Goal: Transaction & Acquisition: Obtain resource

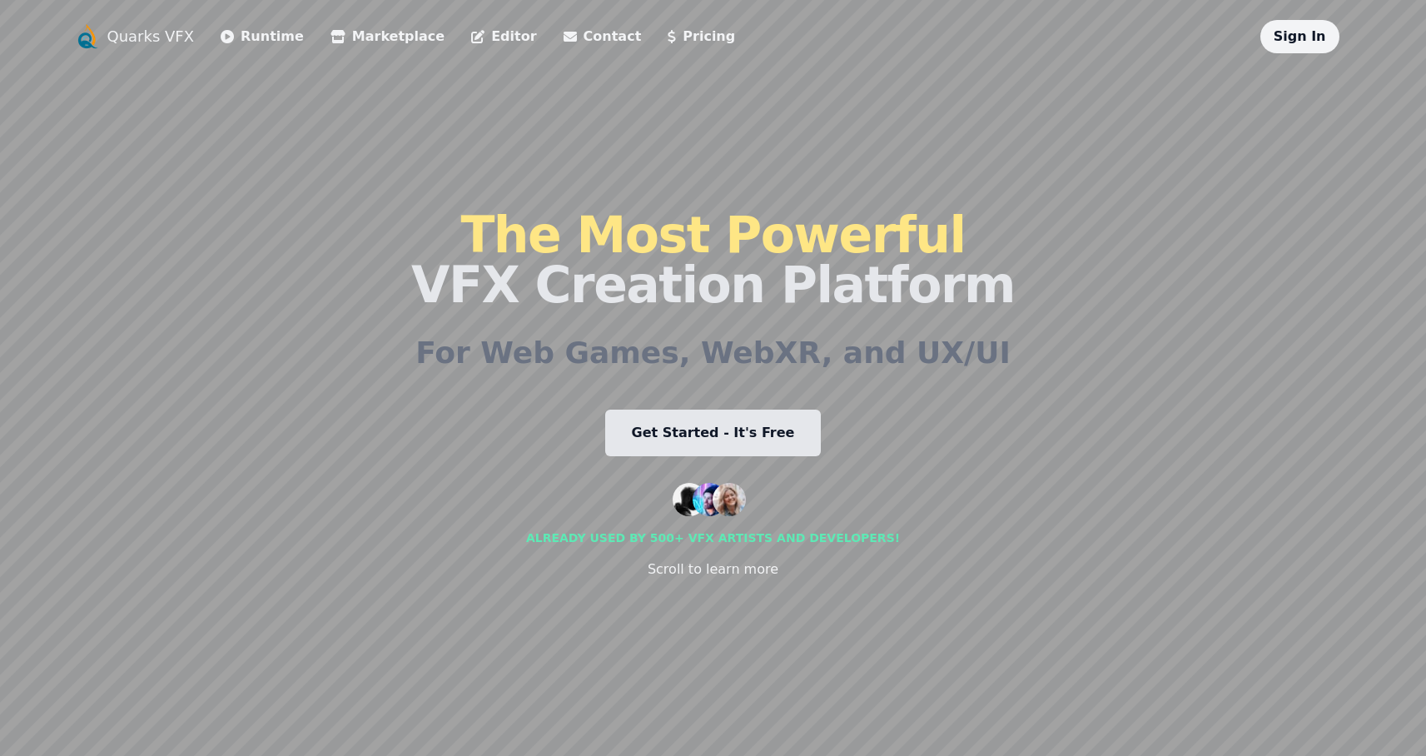
click at [731, 436] on link "Get Started - It's Free" at bounding box center [713, 433] width 217 height 47
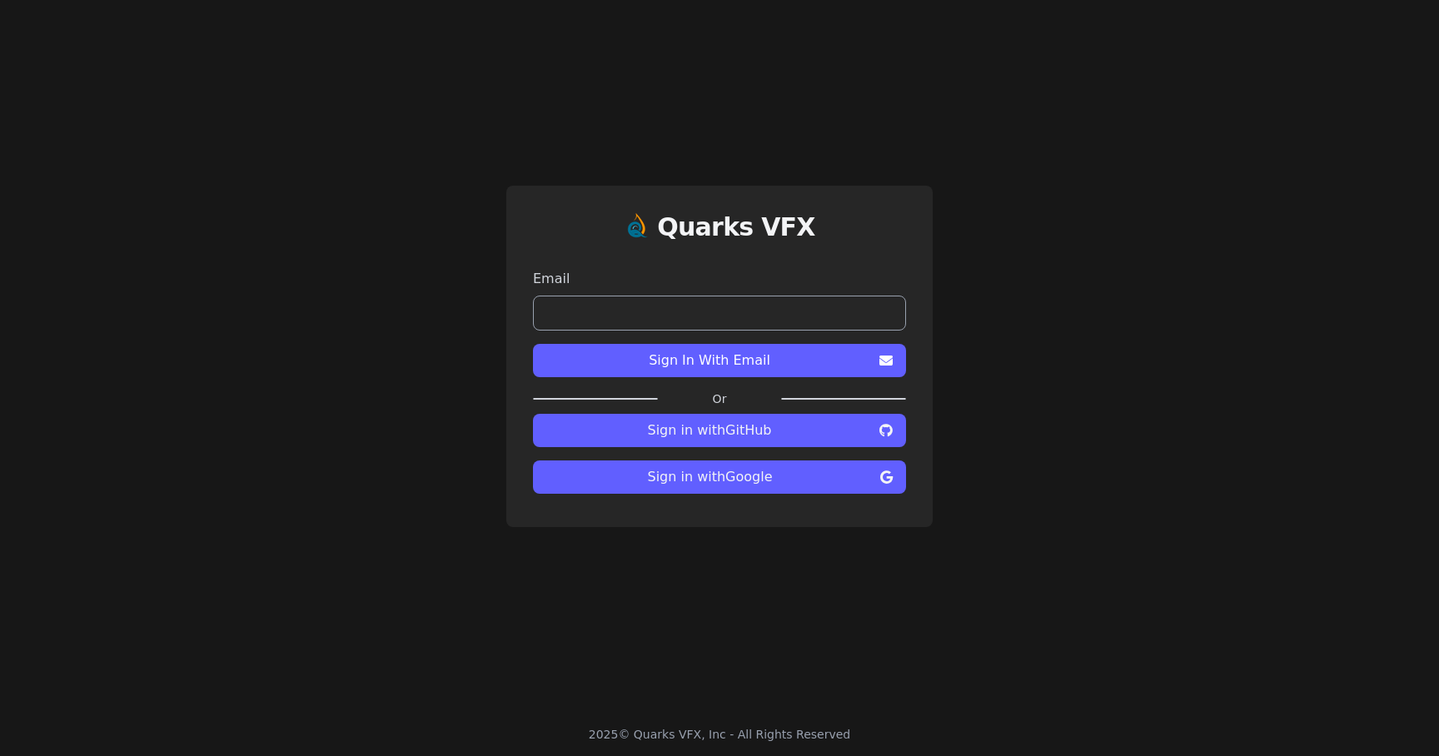
click at [798, 480] on span "Sign in with Google" at bounding box center [709, 477] width 327 height 20
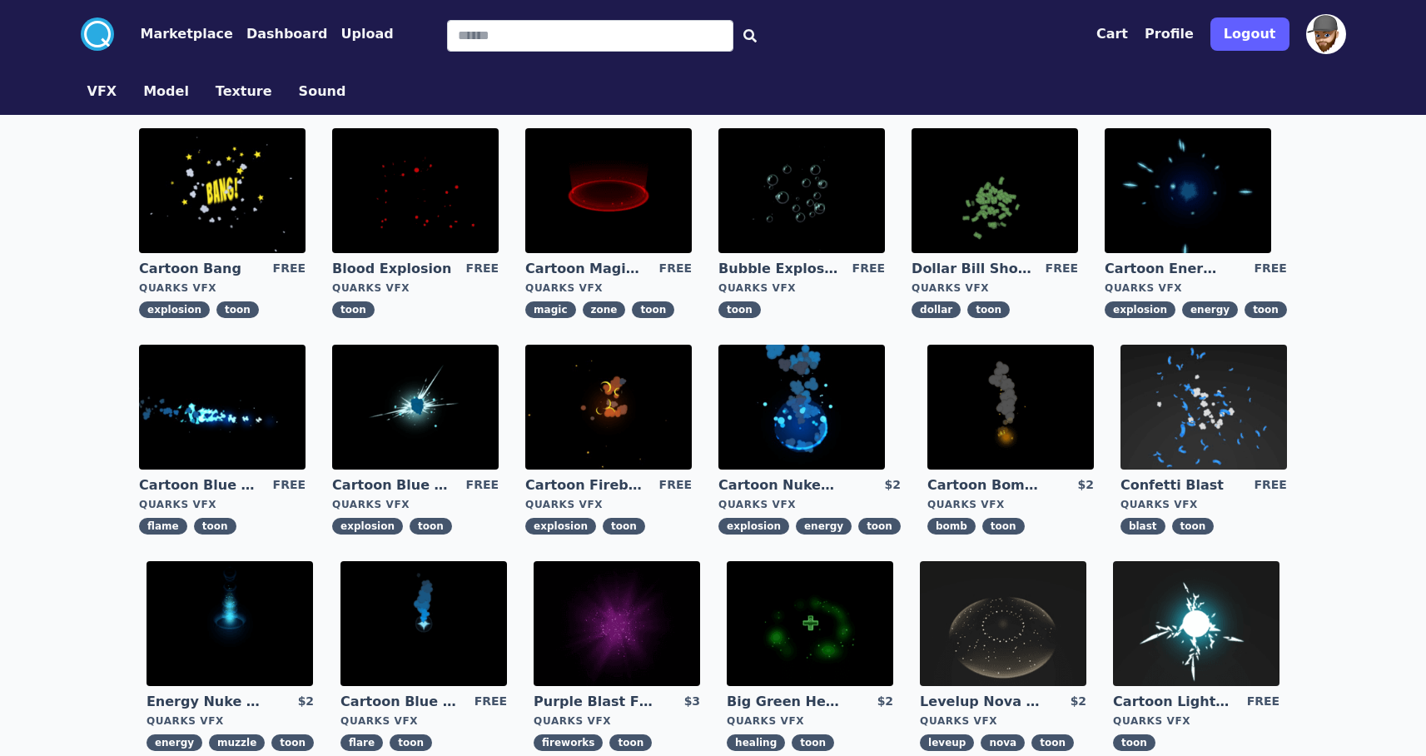
click at [86, 82] on link "VFX" at bounding box center [102, 92] width 57 height 20
click at [105, 94] on button "VFX" at bounding box center [102, 92] width 30 height 20
click at [167, 91] on button "Model" at bounding box center [166, 92] width 46 height 20
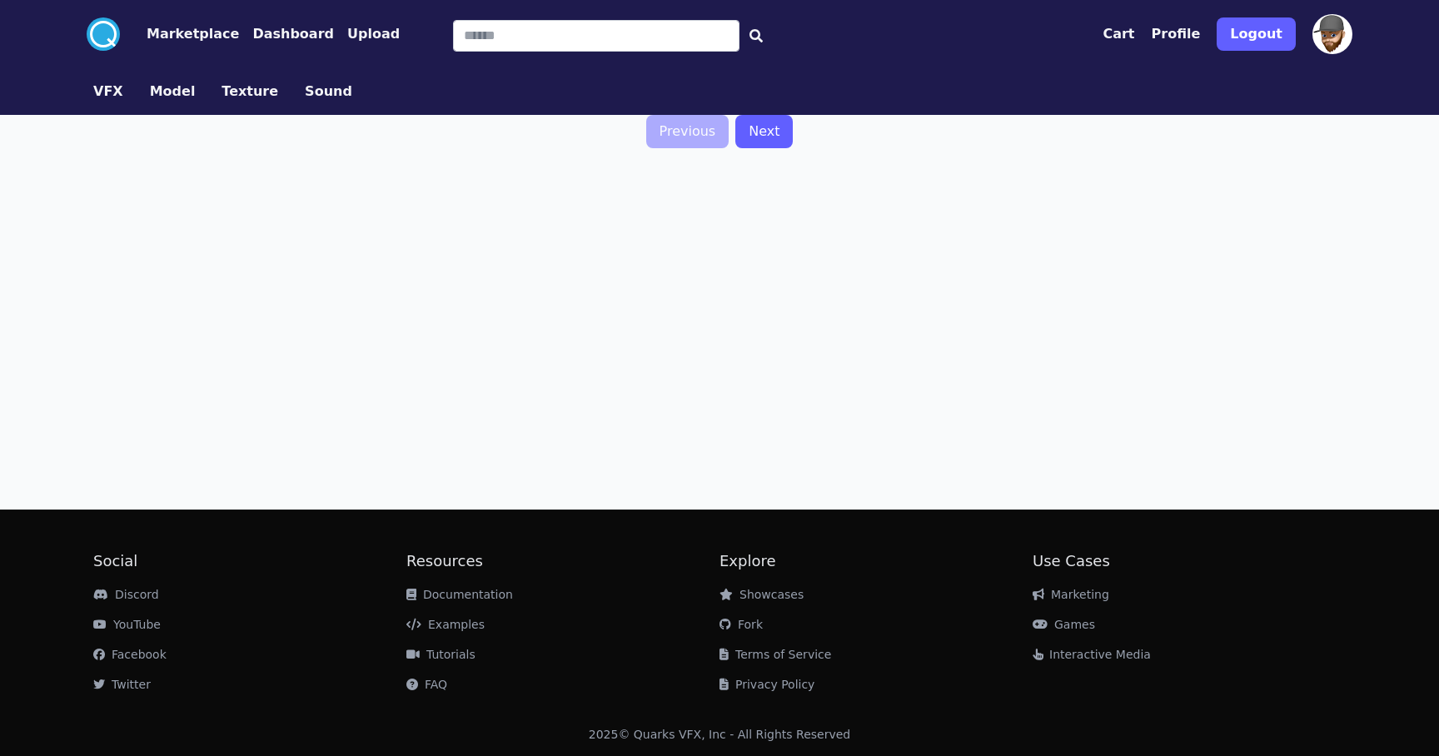
click at [236, 96] on button "Texture" at bounding box center [250, 92] width 57 height 20
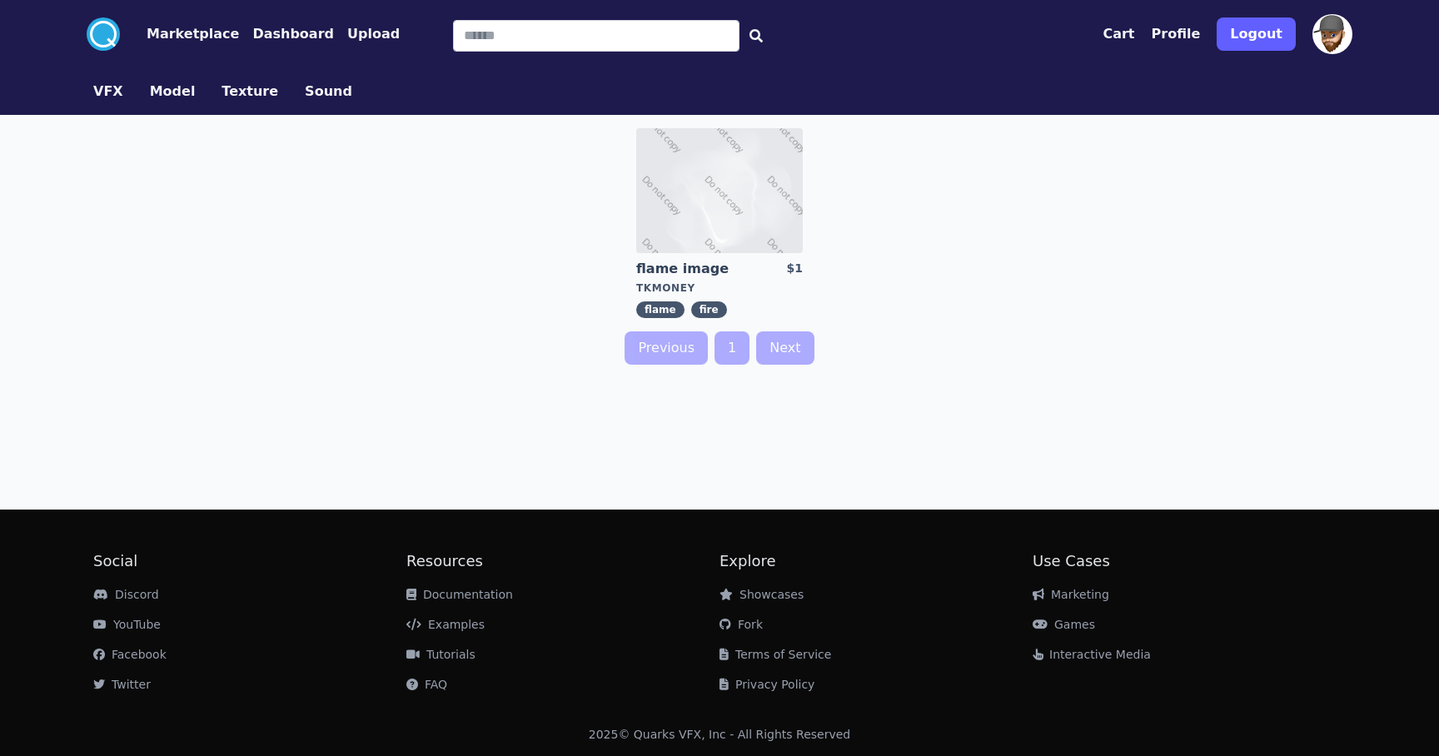
click at [305, 93] on button "Sound" at bounding box center [328, 92] width 47 height 20
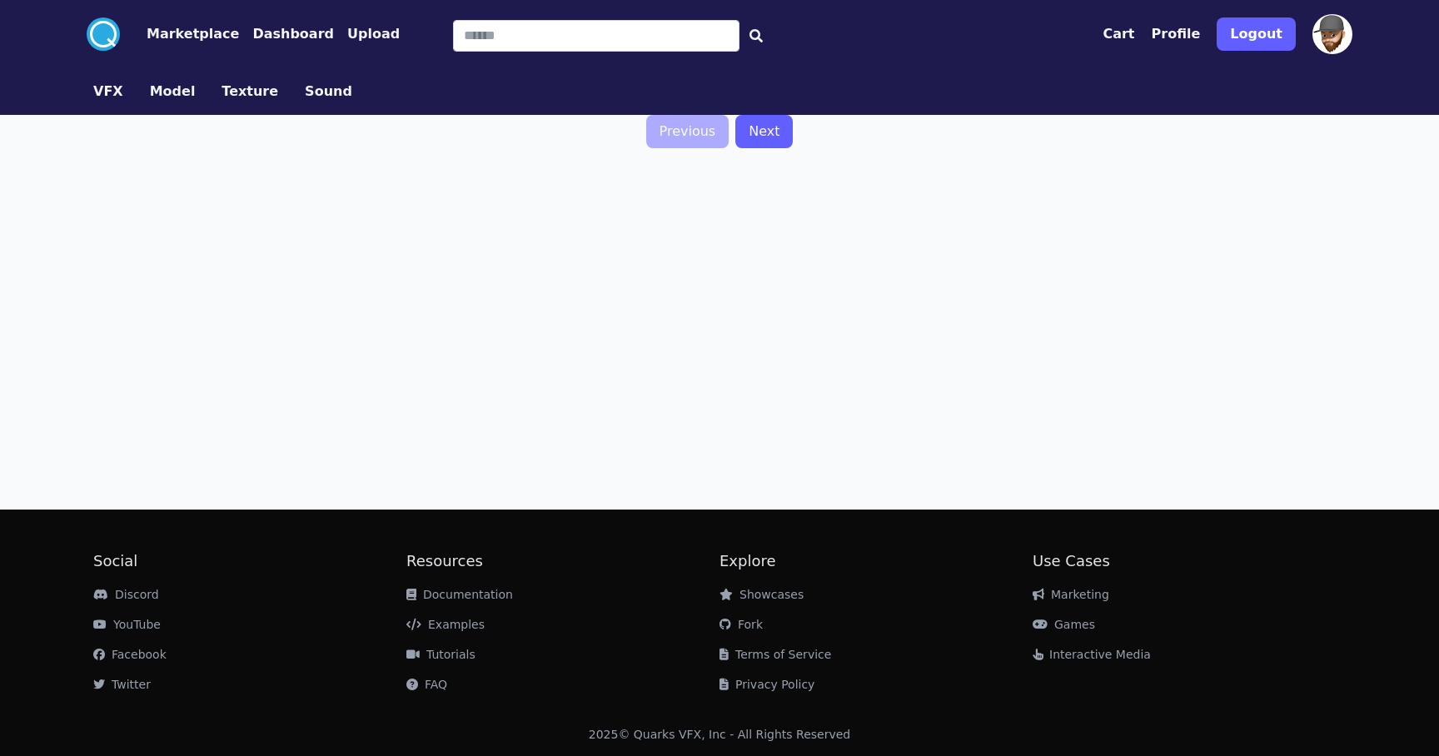
click at [137, 88] on link "Model" at bounding box center [173, 92] width 72 height 20
click at [112, 90] on button "VFX" at bounding box center [108, 92] width 30 height 20
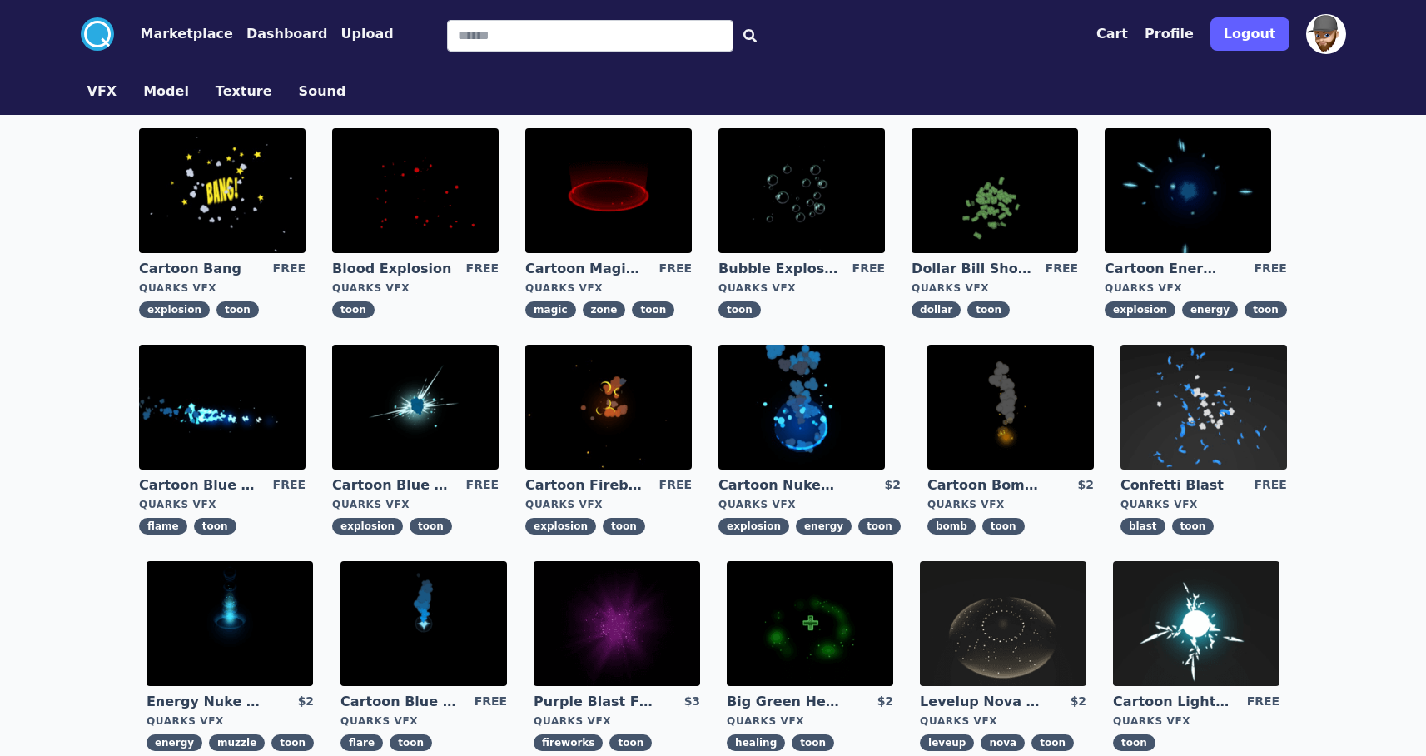
click at [760, 419] on img at bounding box center [802, 407] width 167 height 125
